Goal: Task Accomplishment & Management: Manage account settings

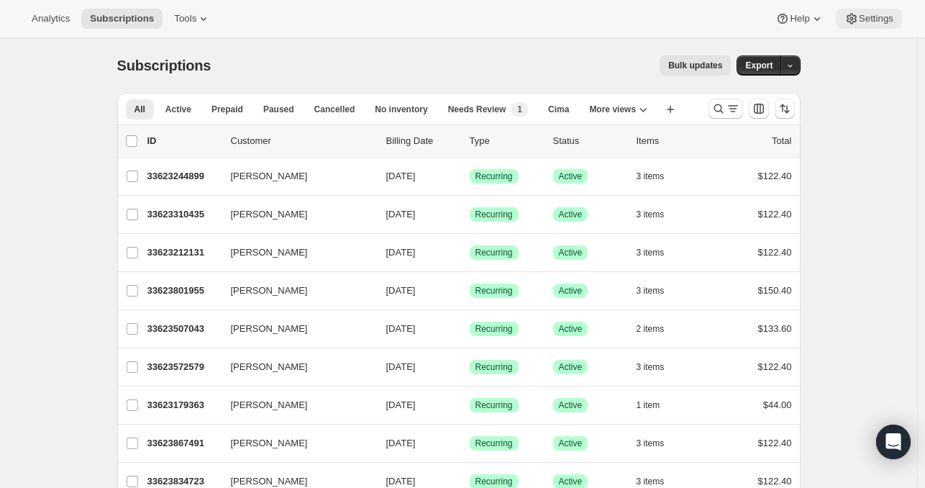
click at [882, 21] on span "Settings" at bounding box center [876, 19] width 35 height 12
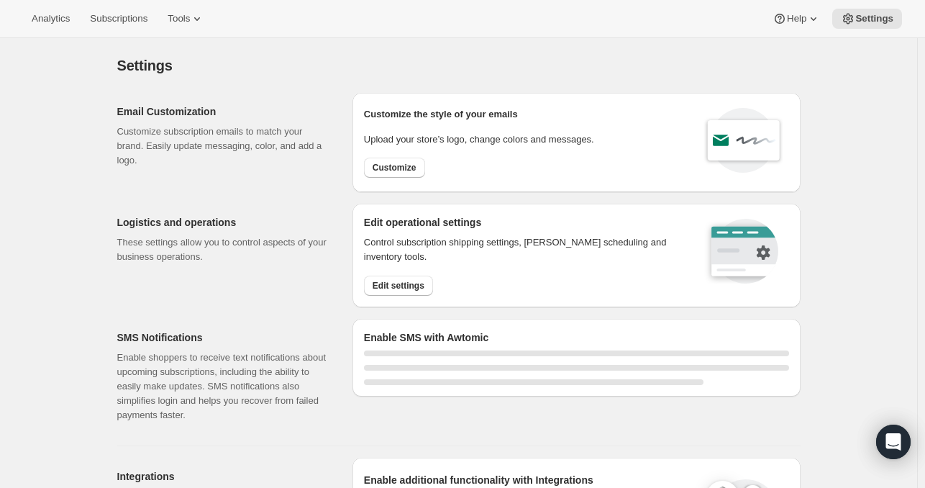
select select "17:00"
select select "09:00"
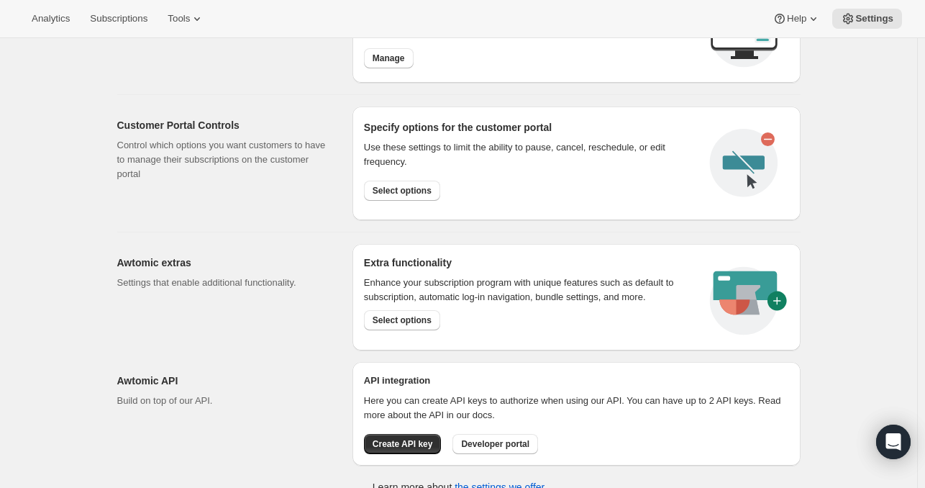
scroll to position [748, 0]
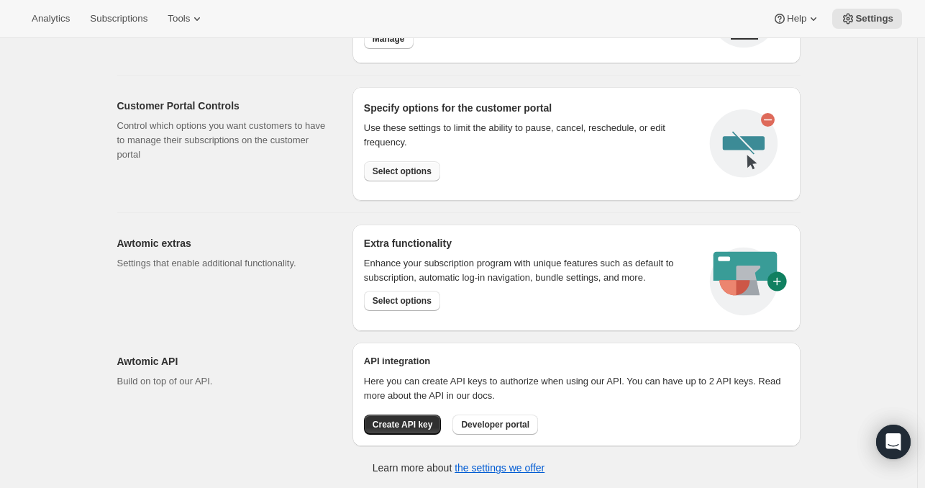
click at [412, 168] on span "Select options" at bounding box center [402, 172] width 59 height 12
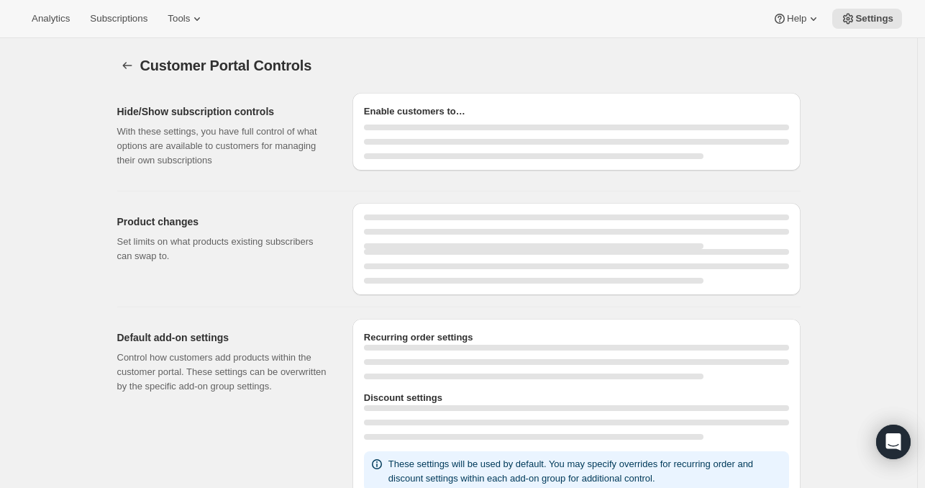
select select "INTERVAL"
select select "MONTH"
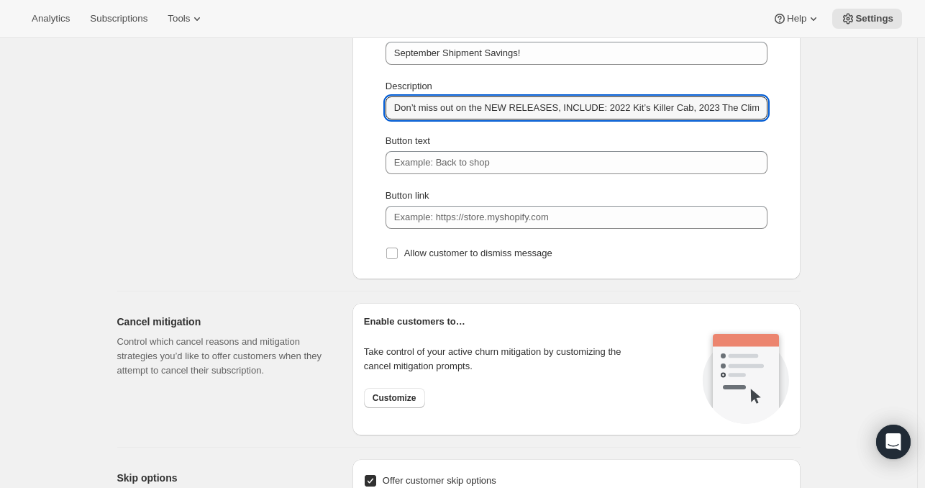
drag, startPoint x: 641, startPoint y: 105, endPoint x: 375, endPoint y: 116, distance: 266.5
click at [375, 116] on div "Type Information Error Warning Success Information Title September Shipment Sav…" at bounding box center [576, 116] width 425 height 302
click at [874, 189] on div "Customer Portal Controls. This page is ready Customer Portal Controls Hide/Show…" at bounding box center [459, 43] width 918 height 2312
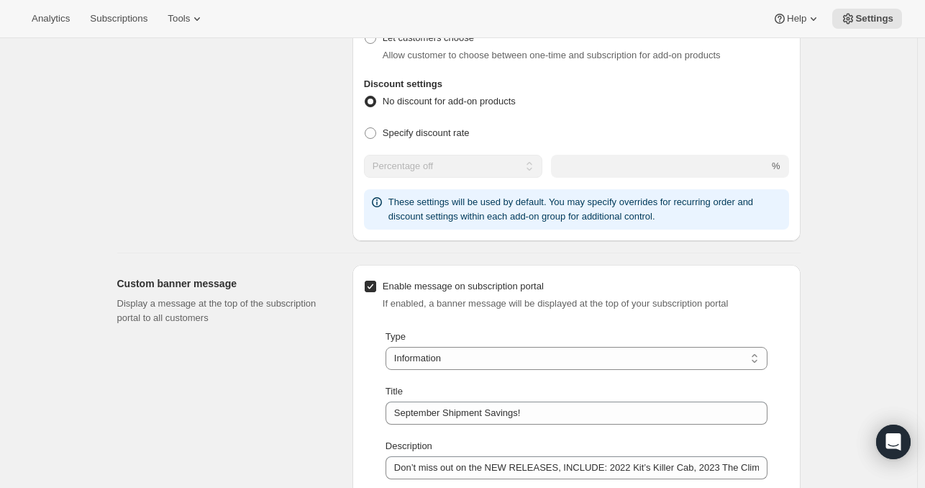
scroll to position [1008, 0]
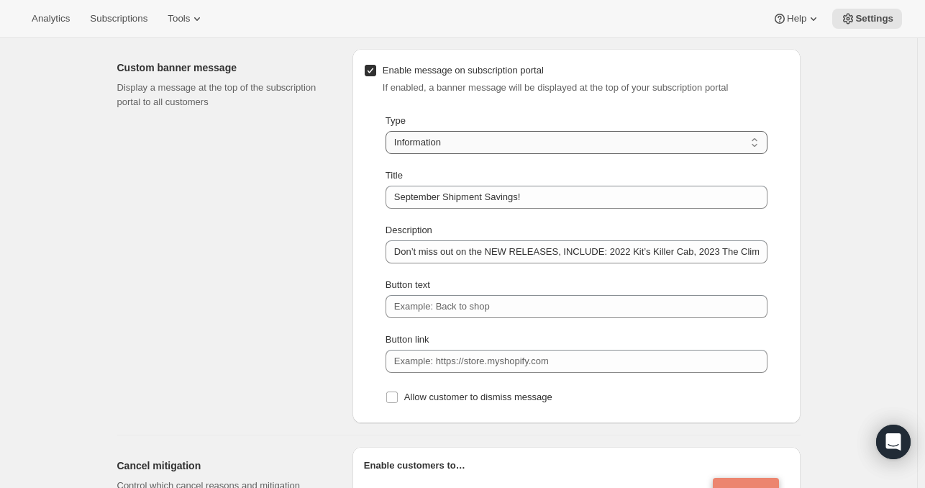
click at [478, 135] on select "Information Error Warning Success" at bounding box center [577, 142] width 382 height 23
click at [822, 120] on div "Customer Portal Controls. This page is ready Customer Portal Controls Hide/Show…" at bounding box center [459, 187] width 918 height 2312
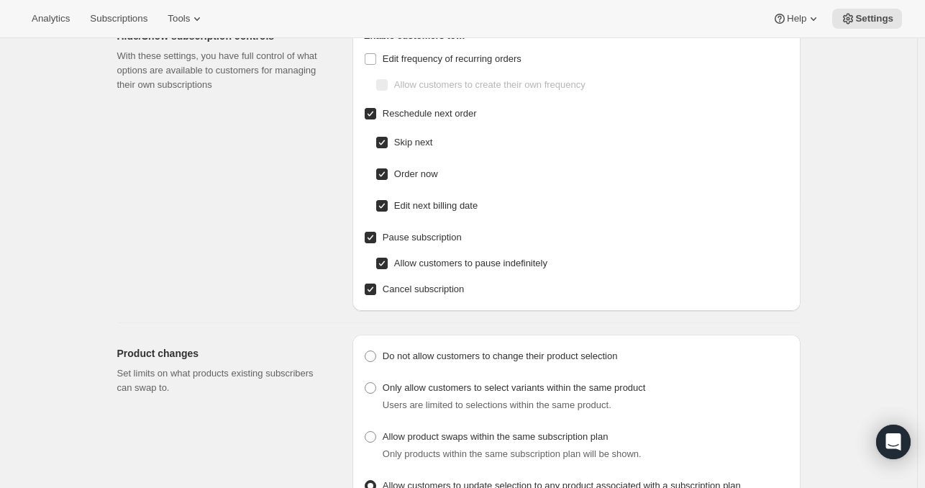
scroll to position [0, 0]
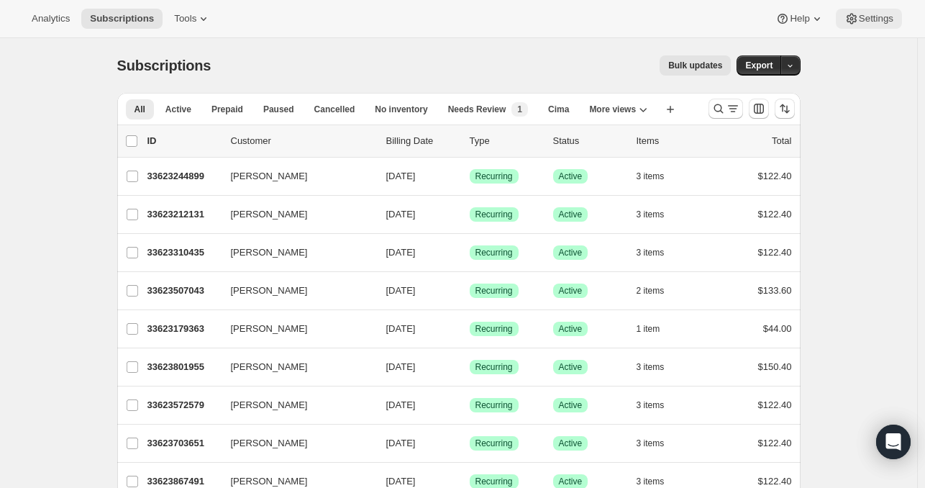
click at [860, 19] on span "Settings" at bounding box center [876, 19] width 35 height 12
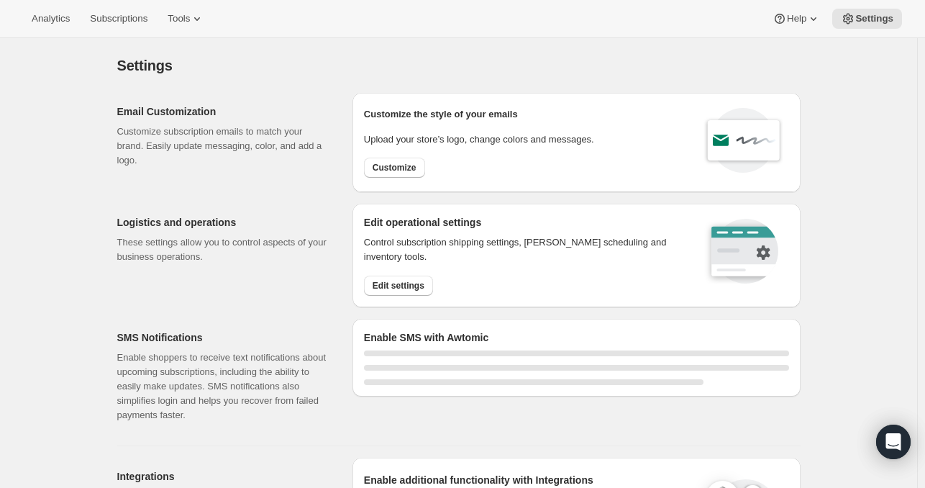
select select "17:00"
select select "09:00"
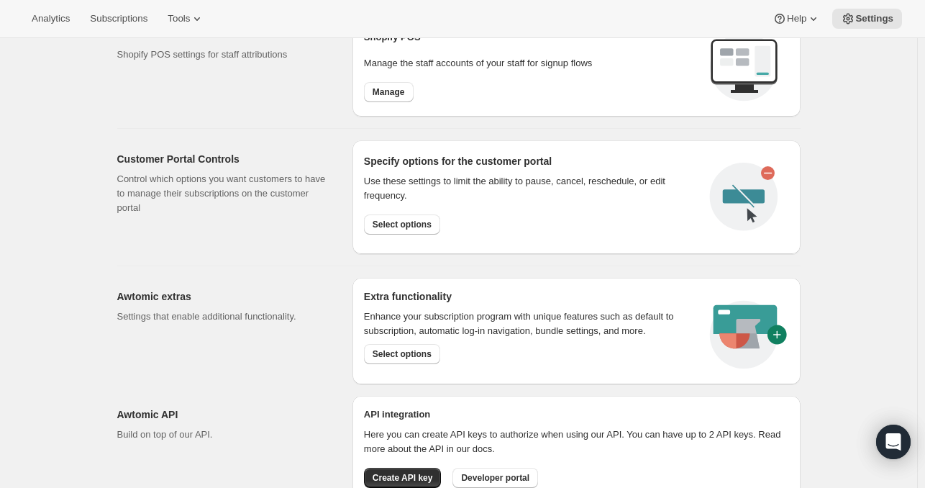
scroll to position [720, 0]
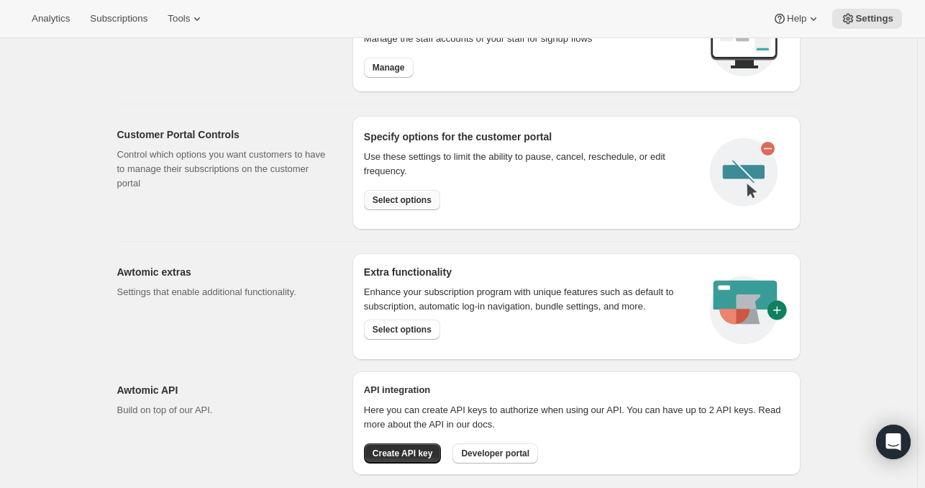
click at [407, 195] on span "Select options" at bounding box center [402, 200] width 59 height 12
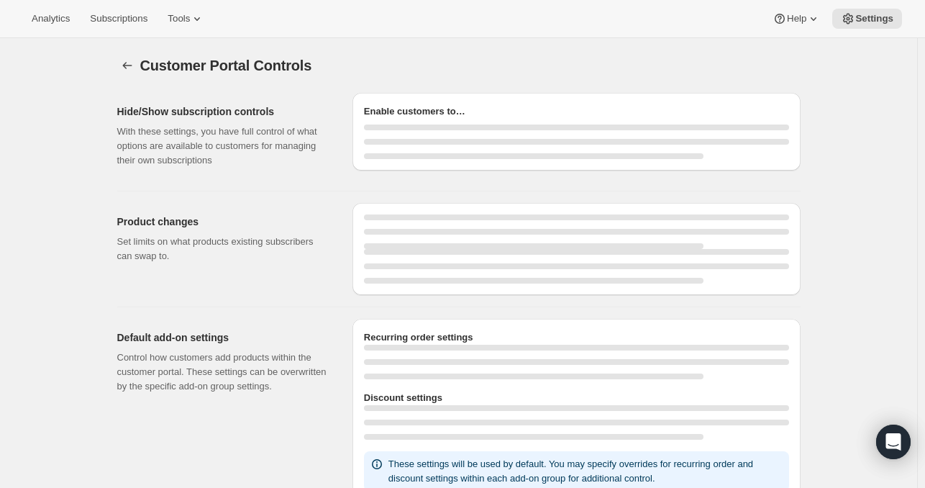
select select "INTERVAL"
select select "MONTH"
